Goal: Task Accomplishment & Management: Use online tool/utility

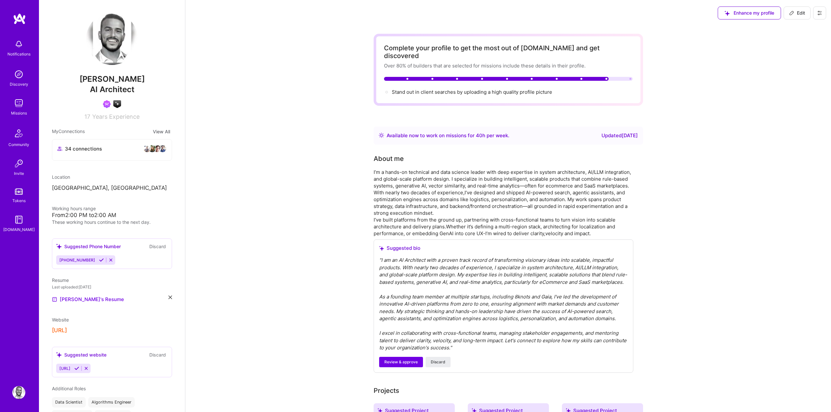
click at [14, 21] on img at bounding box center [19, 19] width 13 height 12
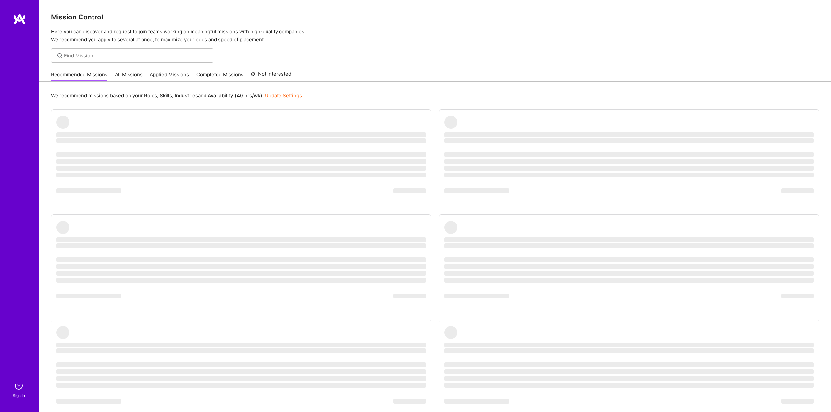
click at [326, 85] on div "We recommend missions based on your Roles , Skills , Industries and Availabilit…" at bounding box center [435, 266] width 792 height 368
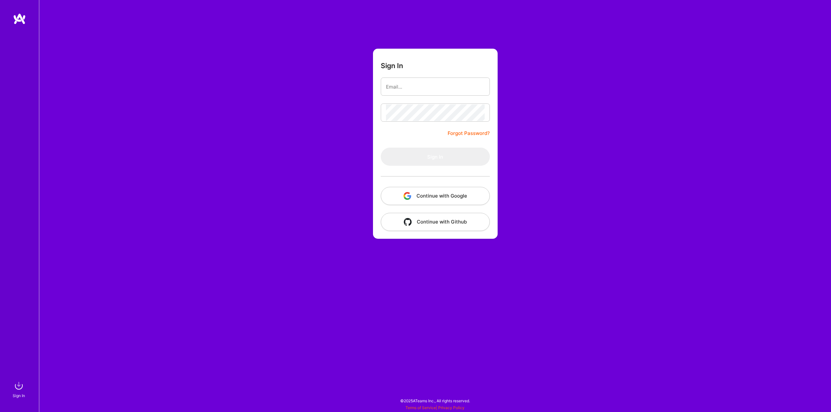
click at [314, 173] on div "Sign In Forgot Password? Sign In Continue with Google Continue with Github" at bounding box center [435, 206] width 792 height 412
